Goal: Browse casually

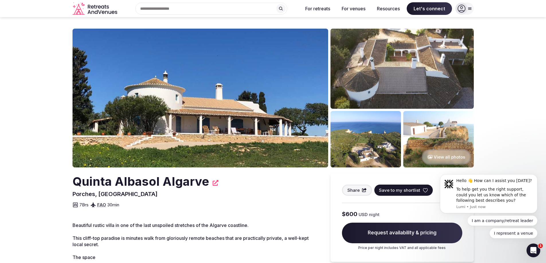
click at [285, 103] on img at bounding box center [200, 98] width 256 height 139
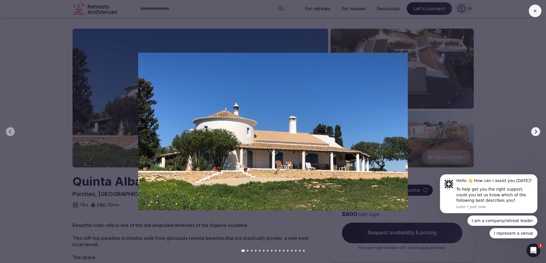
click at [535, 131] on icon "button" at bounding box center [535, 132] width 5 height 5
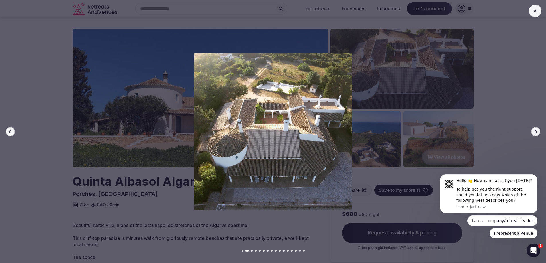
click at [535, 131] on icon "button" at bounding box center [535, 132] width 5 height 5
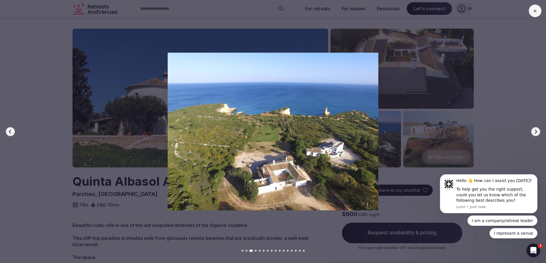
click at [535, 131] on icon "button" at bounding box center [535, 132] width 5 height 5
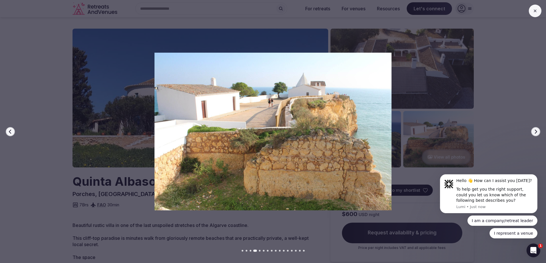
click at [535, 131] on icon "button" at bounding box center [535, 132] width 5 height 5
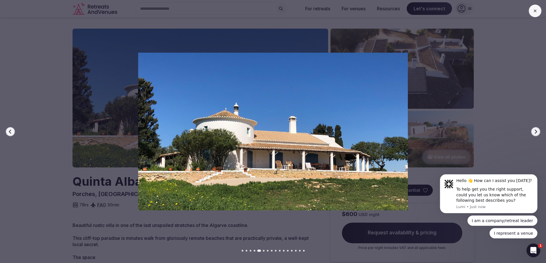
click at [535, 131] on icon "button" at bounding box center [535, 132] width 5 height 5
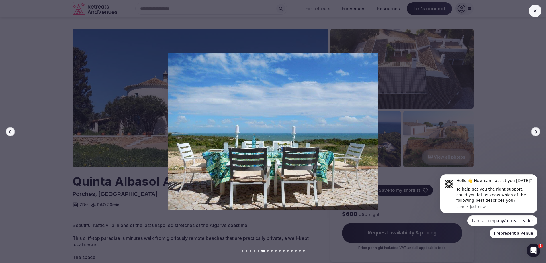
click at [535, 131] on icon "button" at bounding box center [535, 132] width 5 height 5
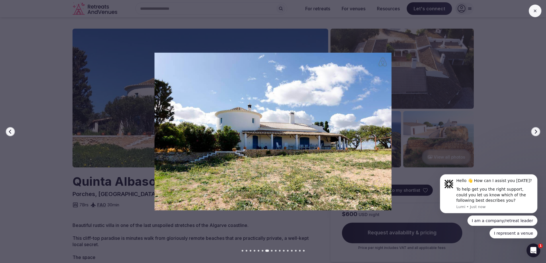
click at [535, 131] on icon "button" at bounding box center [535, 132] width 5 height 5
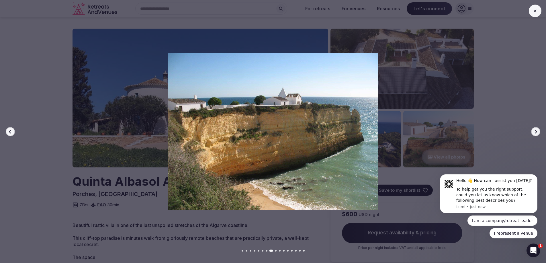
click at [535, 131] on icon "button" at bounding box center [535, 132] width 5 height 5
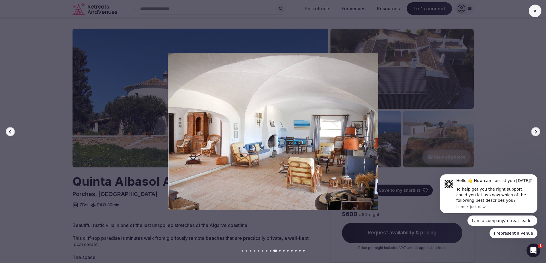
click at [535, 131] on icon "button" at bounding box center [535, 132] width 5 height 5
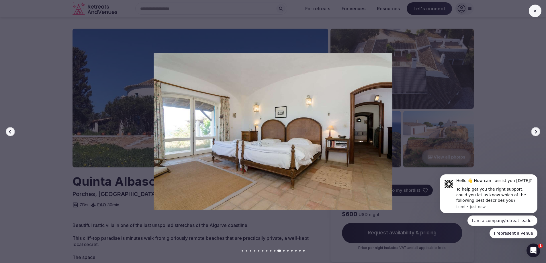
click at [535, 131] on icon "button" at bounding box center [535, 132] width 5 height 5
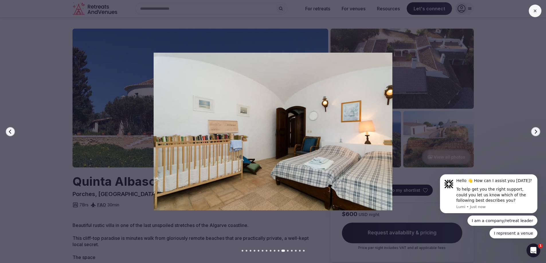
click at [535, 131] on icon "button" at bounding box center [535, 132] width 5 height 5
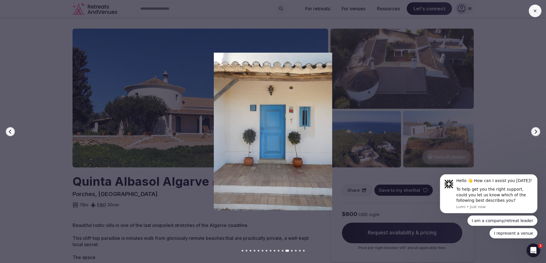
click at [534, 11] on icon at bounding box center [535, 11] width 5 height 5
